Goal: Task Accomplishment & Management: Complete application form

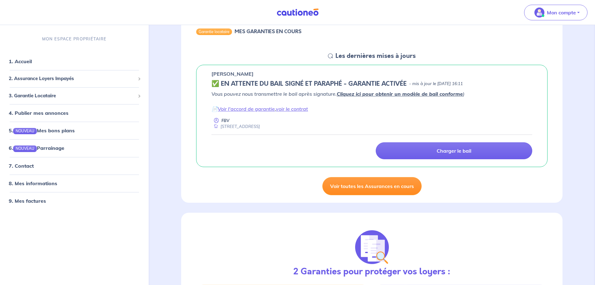
scroll to position [94, 0]
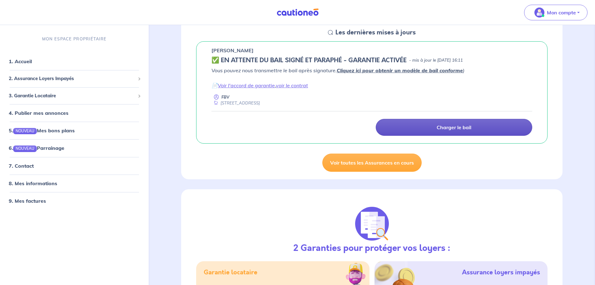
click at [424, 129] on link "Charger le bail" at bounding box center [454, 127] width 157 height 17
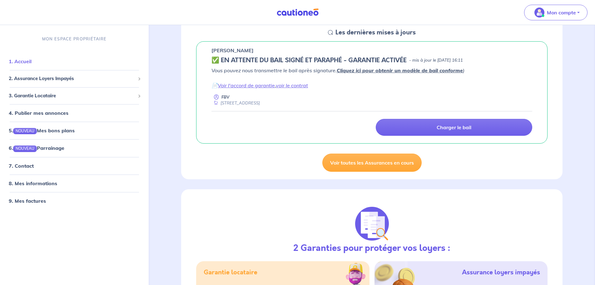
click at [27, 60] on link "1. Accueil" at bounding box center [20, 61] width 23 height 6
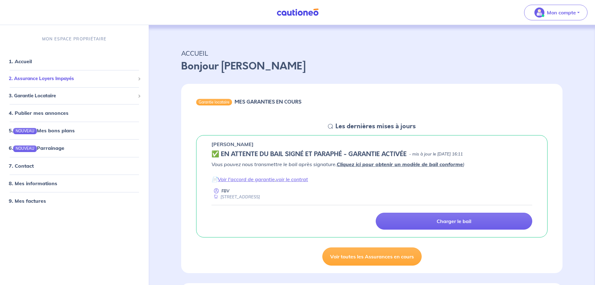
click at [23, 82] on span "2. Assurance Loyers Impayés" at bounding box center [72, 78] width 127 height 7
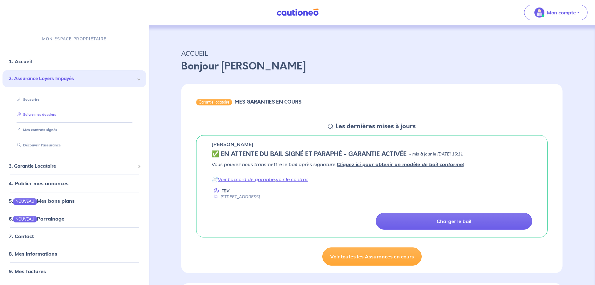
click at [44, 115] on link "Suivre mes dossiers" at bounding box center [36, 115] width 42 height 4
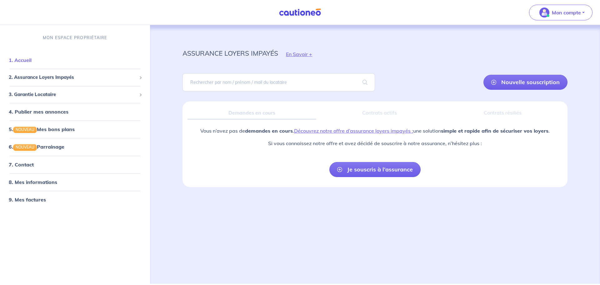
click at [23, 57] on link "1. Accueil" at bounding box center [20, 60] width 23 height 6
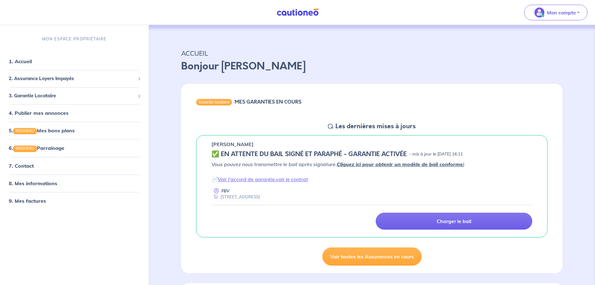
scroll to position [156, 0]
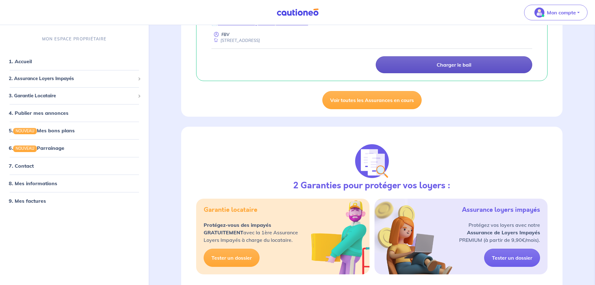
click at [444, 66] on p "Charger le bail" at bounding box center [454, 65] width 35 height 6
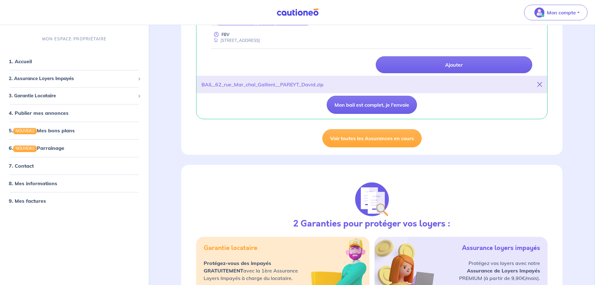
click at [540, 85] on icon at bounding box center [540, 84] width 5 height 5
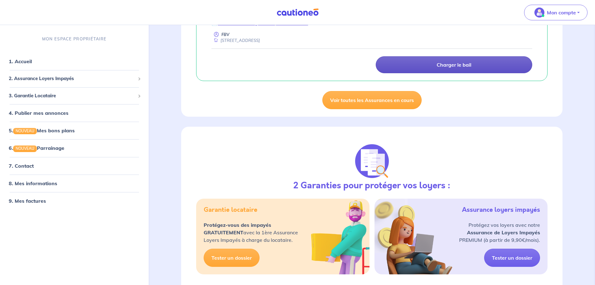
click at [451, 68] on p "Charger le bail" at bounding box center [454, 65] width 35 height 6
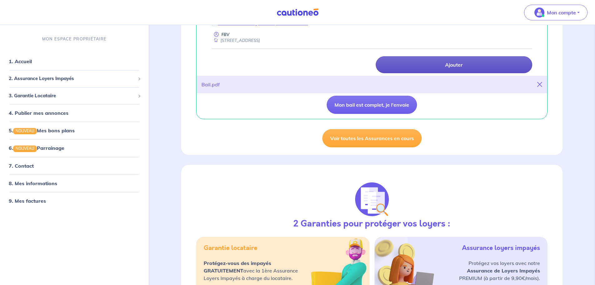
click at [447, 68] on link "Ajouter" at bounding box center [454, 64] width 157 height 17
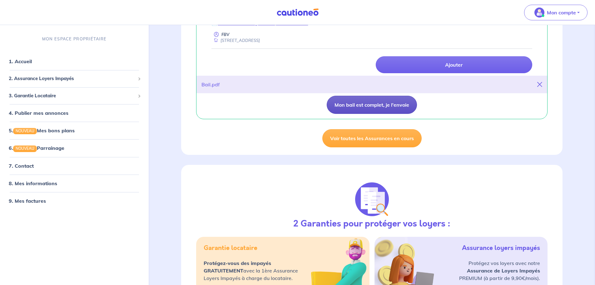
click at [376, 106] on button "Mon bail est complet, je l'envoie" at bounding box center [372, 105] width 90 height 18
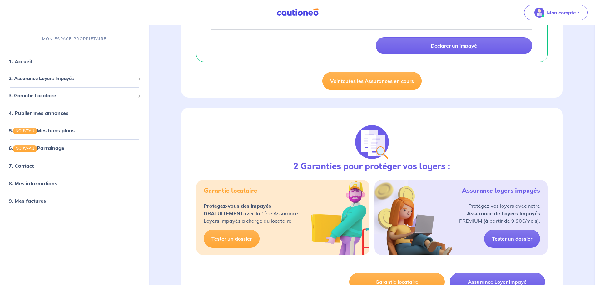
scroll to position [188, 0]
